Goal: Transaction & Acquisition: Purchase product/service

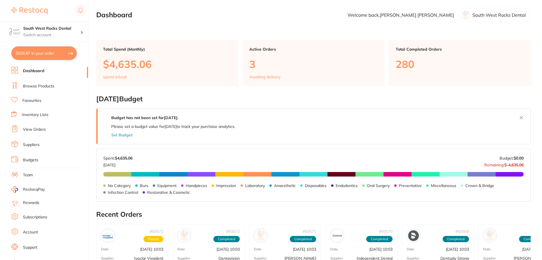
click at [37, 57] on button "$526.87 in your order" at bounding box center [43, 53] width 65 height 14
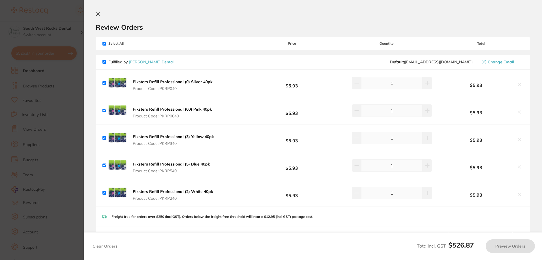
checkbox input "true"
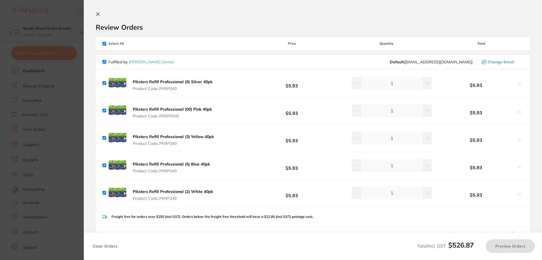
checkbox input "true"
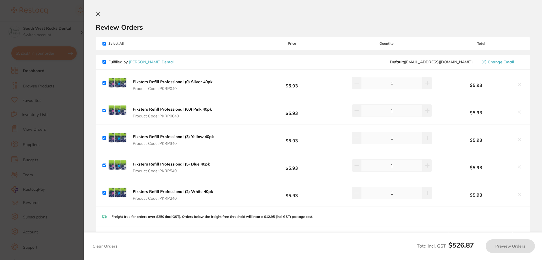
checkbox input "true"
